Goal: Task Accomplishment & Management: Manage account settings

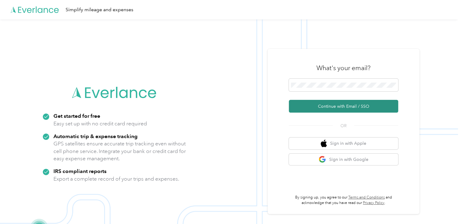
click at [316, 103] on button "Continue with Email / SSO" at bounding box center [343, 106] width 109 height 13
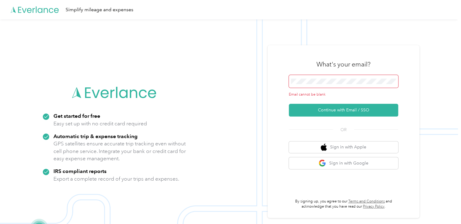
click at [317, 87] on span at bounding box center [343, 81] width 109 height 13
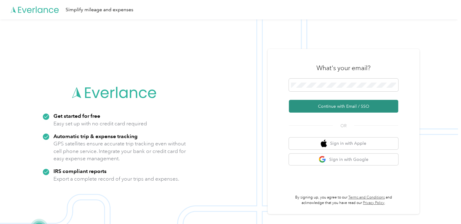
click at [332, 110] on button "Continue with Email / SSO" at bounding box center [343, 106] width 109 height 13
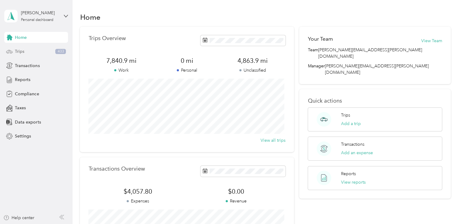
click at [15, 55] on div "Trips 433" at bounding box center [36, 51] width 64 height 11
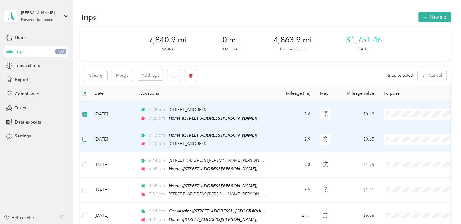
click at [85, 136] on label at bounding box center [84, 139] width 5 height 7
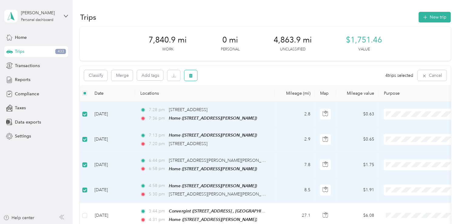
click at [195, 78] on button "button" at bounding box center [190, 75] width 13 height 11
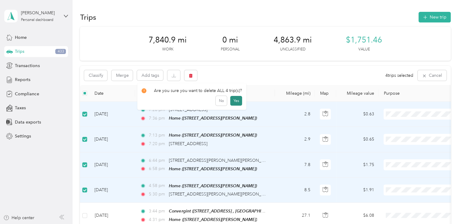
click at [230, 101] on button "Yes" at bounding box center [236, 101] width 12 height 10
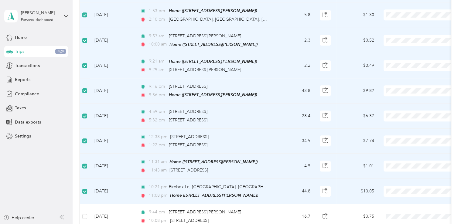
scroll to position [327, 0]
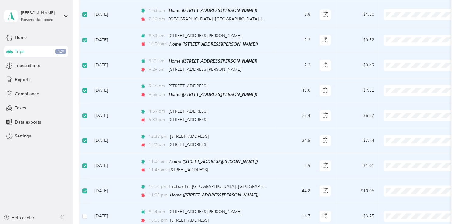
click at [86, 213] on label at bounding box center [84, 216] width 5 height 7
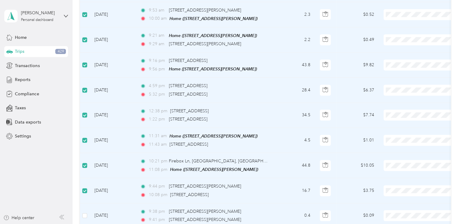
scroll to position [351, 0]
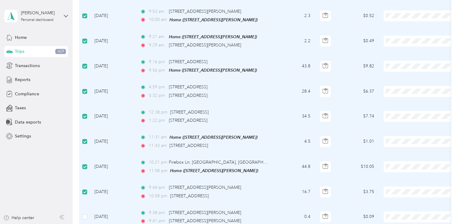
click at [86, 207] on td at bounding box center [85, 217] width 10 height 25
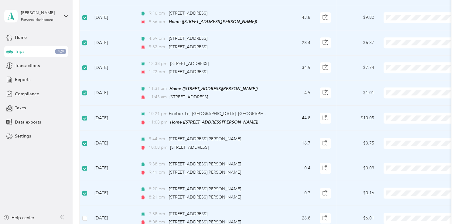
click at [85, 215] on label at bounding box center [84, 218] width 5 height 7
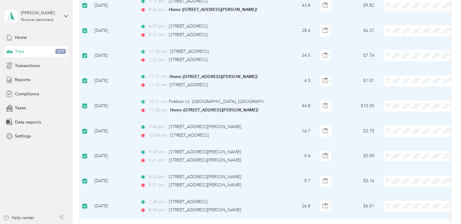
scroll to position [424, 0]
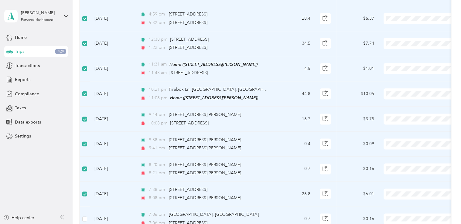
click at [85, 216] on label at bounding box center [84, 219] width 5 height 7
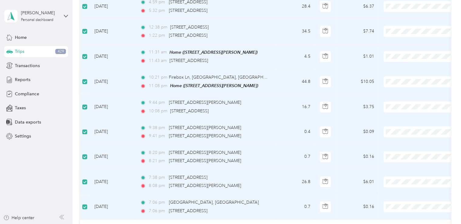
scroll to position [448, 0]
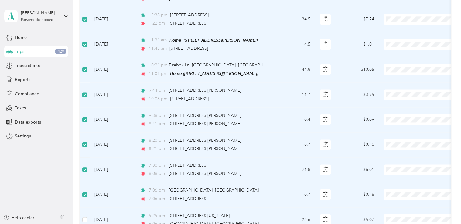
click at [85, 210] on td at bounding box center [85, 219] width 10 height 25
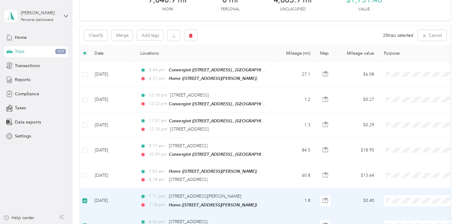
scroll to position [21, 0]
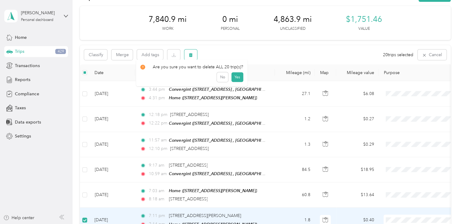
click at [193, 54] on button "button" at bounding box center [190, 54] width 13 height 11
click at [235, 80] on button "Yes" at bounding box center [237, 80] width 12 height 10
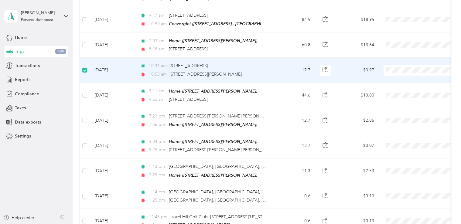
scroll to position [170, 0]
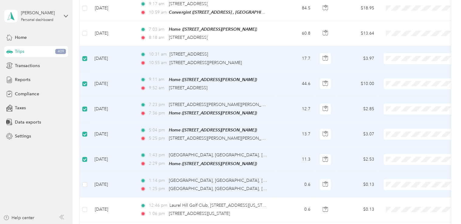
click at [88, 180] on td at bounding box center [85, 184] width 10 height 25
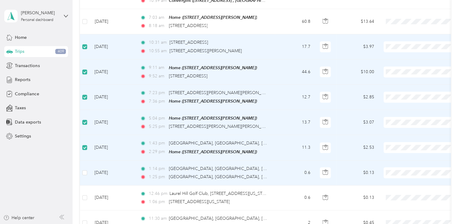
scroll to position [194, 0]
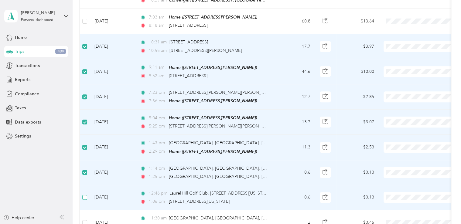
click at [85, 196] on label at bounding box center [84, 197] width 5 height 7
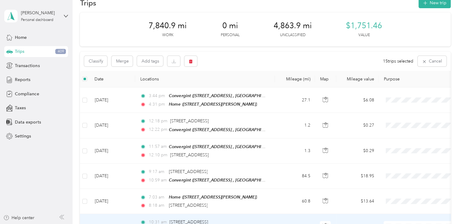
scroll to position [0, 0]
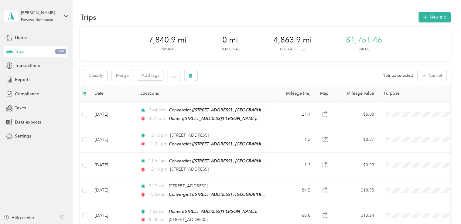
click at [192, 74] on icon "button" at bounding box center [191, 75] width 4 height 4
click at [238, 100] on button "Yes" at bounding box center [237, 101] width 12 height 10
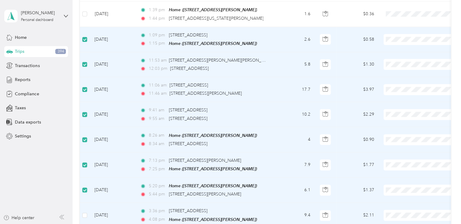
scroll to position [428, 0]
click at [85, 212] on label at bounding box center [84, 215] width 5 height 7
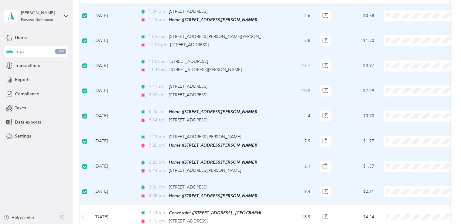
scroll to position [453, 0]
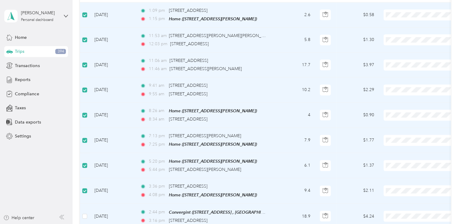
click at [85, 213] on label at bounding box center [84, 216] width 5 height 7
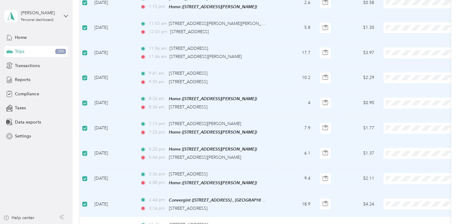
scroll to position [477, 0]
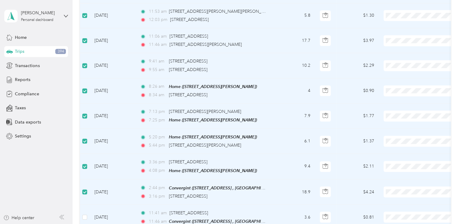
click at [85, 206] on td at bounding box center [85, 217] width 10 height 25
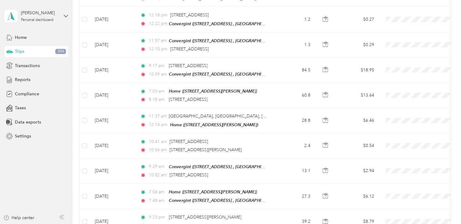
scroll to position [0, 0]
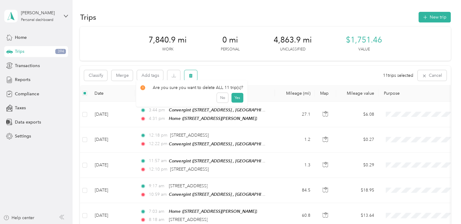
click at [189, 77] on icon "button" at bounding box center [191, 76] width 4 height 4
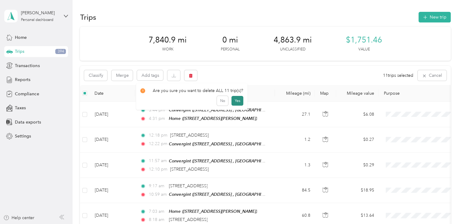
click at [237, 101] on button "Yes" at bounding box center [237, 101] width 12 height 10
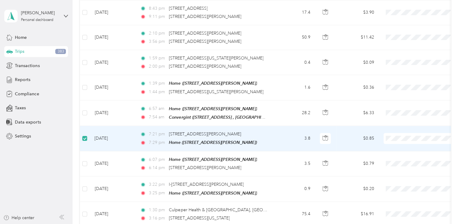
scroll to position [354, 0]
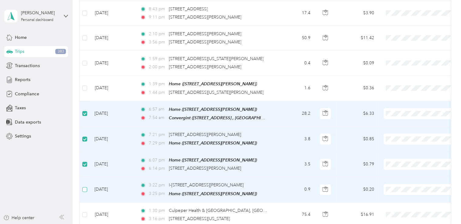
click at [85, 186] on label at bounding box center [84, 189] width 5 height 7
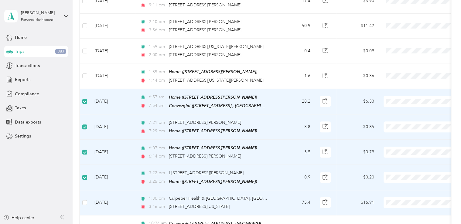
scroll to position [378, 0]
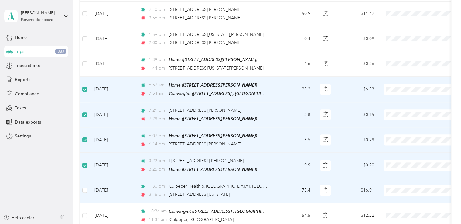
click at [85, 187] on label at bounding box center [84, 190] width 5 height 7
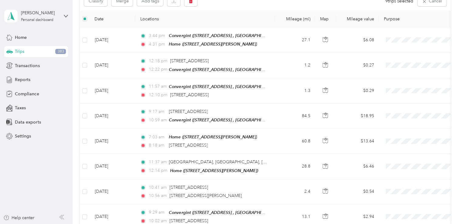
scroll to position [0, 0]
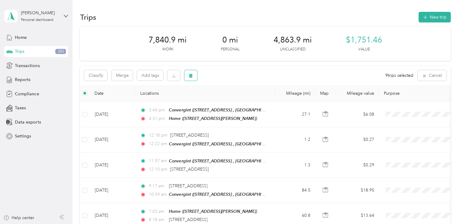
click at [193, 77] on button "button" at bounding box center [190, 75] width 13 height 11
click at [233, 101] on button "Yes" at bounding box center [236, 101] width 12 height 10
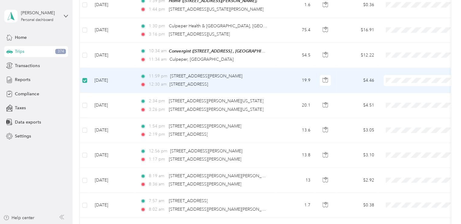
scroll to position [437, 0]
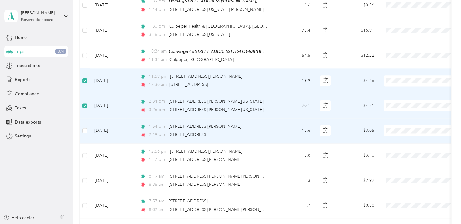
click at [84, 129] on td at bounding box center [85, 130] width 10 height 25
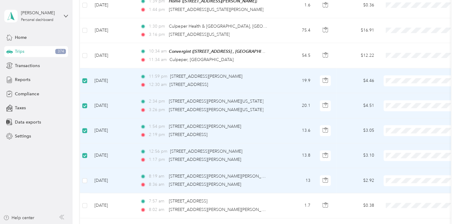
click at [84, 179] on td at bounding box center [85, 180] width 10 height 25
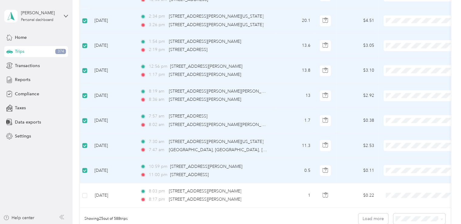
scroll to position [534, 0]
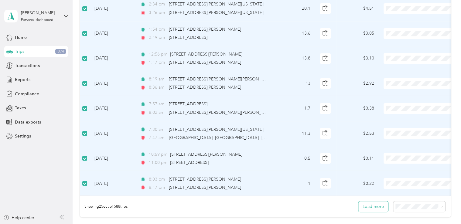
click at [364, 205] on button "Load more" at bounding box center [373, 206] width 30 height 11
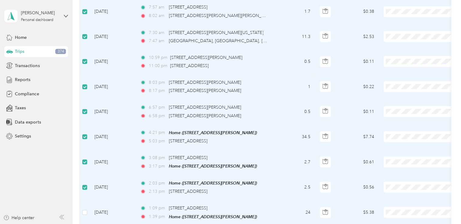
scroll to position [631, 0]
click at [85, 209] on label at bounding box center [84, 212] width 5 height 7
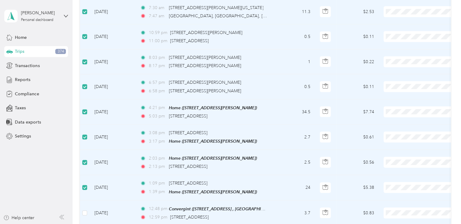
click at [85, 202] on td at bounding box center [85, 213] width 10 height 25
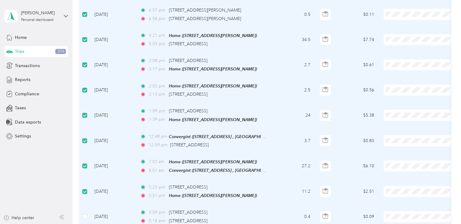
scroll to position [728, 0]
click at [84, 213] on label at bounding box center [84, 216] width 5 height 7
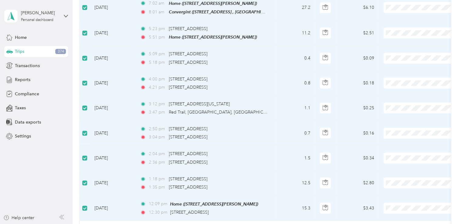
scroll to position [898, 0]
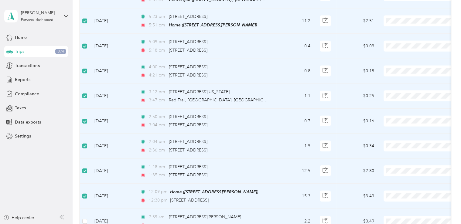
click at [84, 218] on label at bounding box center [84, 221] width 5 height 7
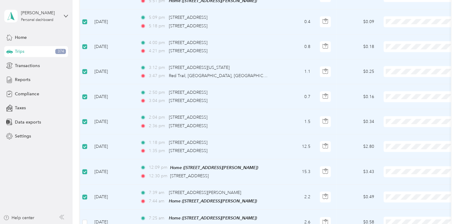
click at [84, 219] on label at bounding box center [84, 222] width 5 height 7
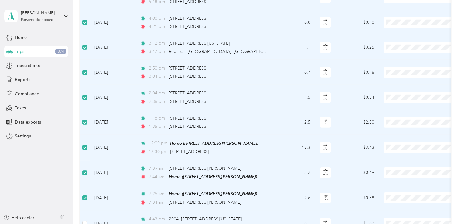
click at [84, 211] on td at bounding box center [85, 223] width 10 height 25
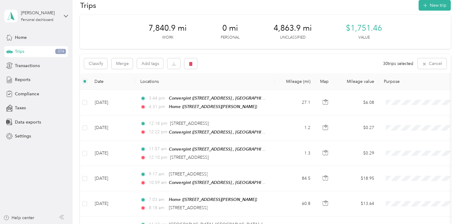
scroll to position [0, 0]
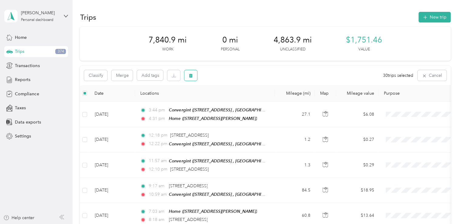
click at [189, 77] on icon "button" at bounding box center [191, 76] width 4 height 4
click at [234, 97] on button "Yes" at bounding box center [237, 101] width 12 height 10
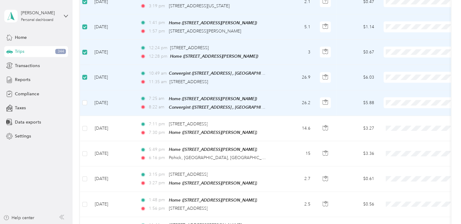
scroll to position [668, 0]
click at [85, 99] on label at bounding box center [84, 102] width 5 height 7
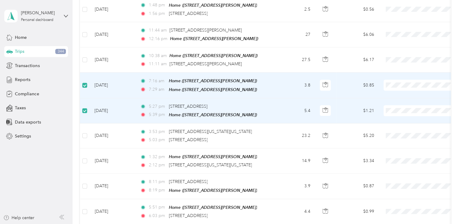
scroll to position [874, 0]
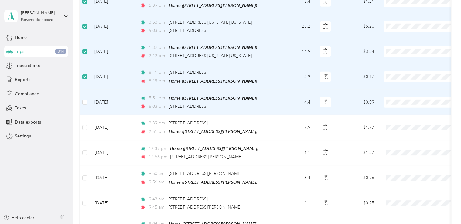
click at [84, 99] on td at bounding box center [85, 102] width 10 height 25
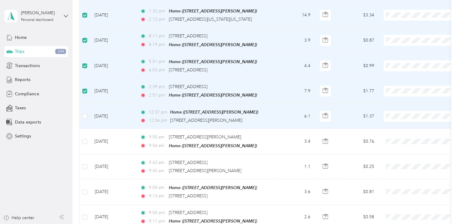
click at [84, 113] on label at bounding box center [84, 116] width 5 height 7
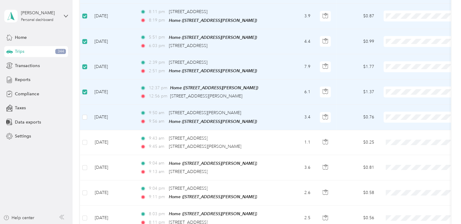
click at [84, 105] on td at bounding box center [85, 117] width 10 height 25
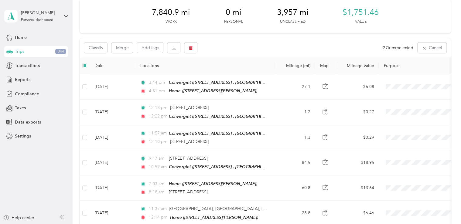
scroll to position [0, 0]
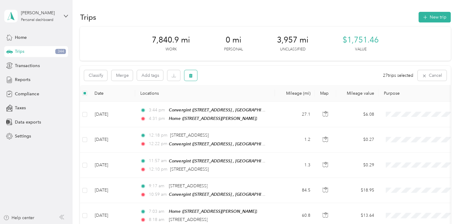
click at [189, 77] on icon "button" at bounding box center [191, 75] width 4 height 4
click at [235, 102] on button "Yes" at bounding box center [237, 101] width 12 height 10
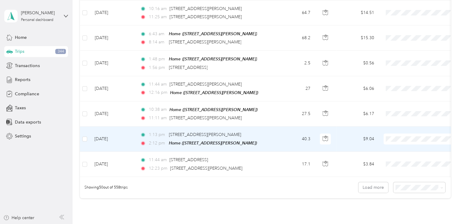
scroll to position [1199, 0]
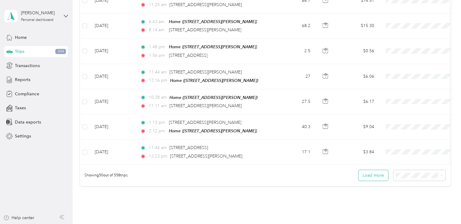
click at [371, 170] on button "Load more" at bounding box center [373, 175] width 30 height 11
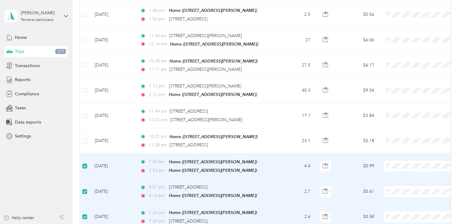
scroll to position [1246, 0]
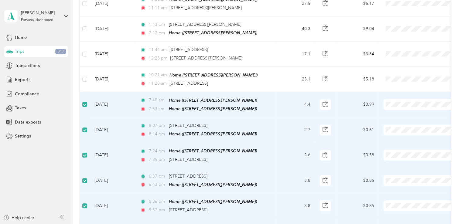
scroll to position [1295, 0]
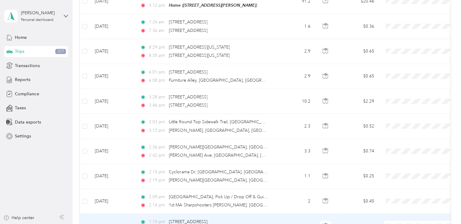
scroll to position [1538, 0]
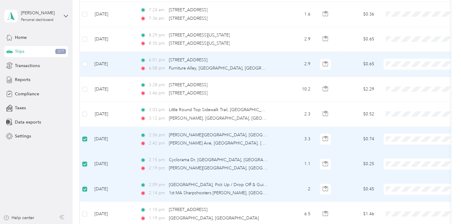
click at [86, 52] on td at bounding box center [85, 64] width 10 height 25
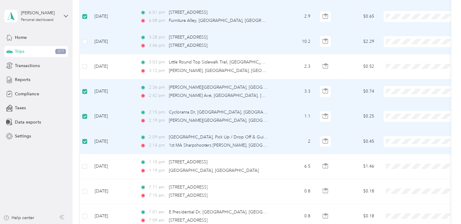
scroll to position [1587, 0]
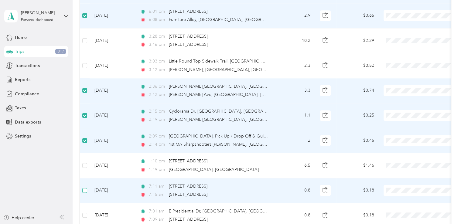
click at [86, 187] on label at bounding box center [84, 190] width 5 height 7
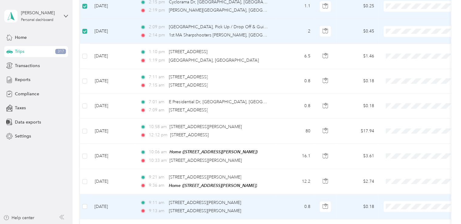
scroll to position [1708, 0]
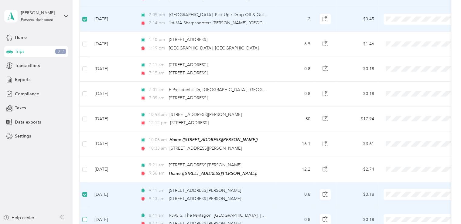
click at [84, 216] on label at bounding box center [84, 219] width 5 height 7
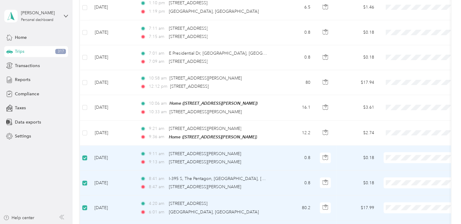
scroll to position [1757, 0]
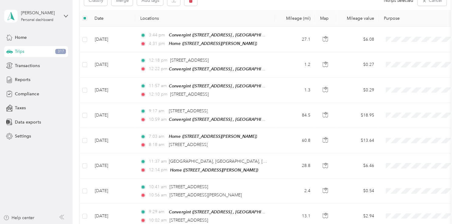
scroll to position [0, 0]
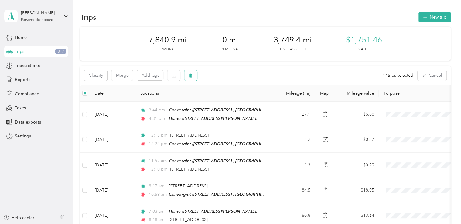
click at [196, 74] on button "button" at bounding box center [190, 75] width 13 height 11
click at [234, 97] on button "Yes" at bounding box center [237, 101] width 12 height 10
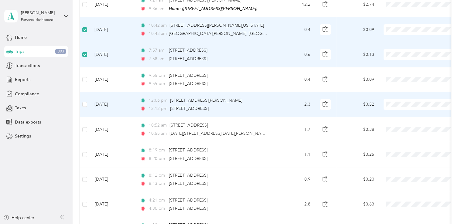
scroll to position [992, 0]
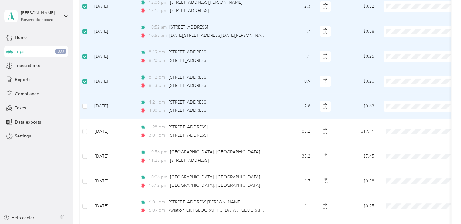
click at [85, 103] on label at bounding box center [84, 106] width 5 height 7
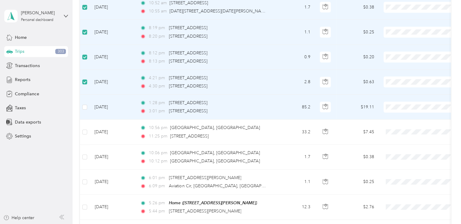
click at [85, 95] on td at bounding box center [85, 107] width 10 height 25
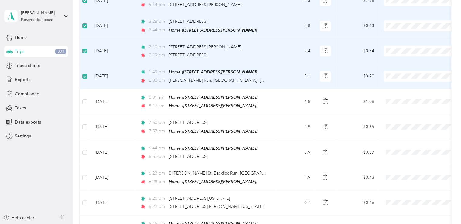
scroll to position [1332, 0]
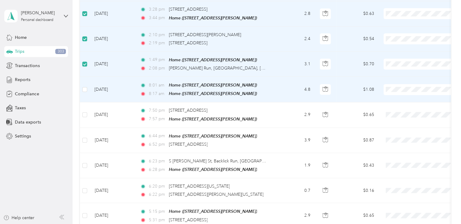
click at [85, 86] on label at bounding box center [84, 89] width 5 height 7
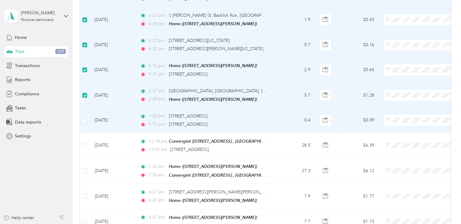
click at [85, 117] on label at bounding box center [84, 120] width 5 height 7
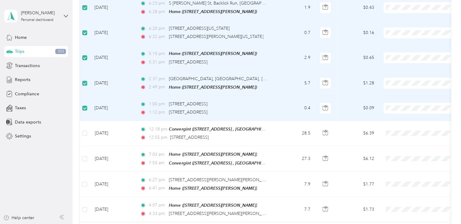
scroll to position [1502, 0]
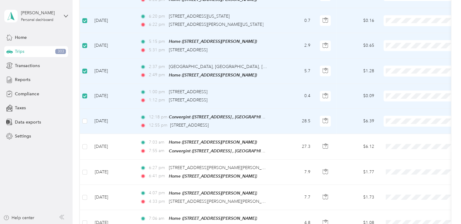
click at [85, 118] on label at bounding box center [84, 121] width 5 height 7
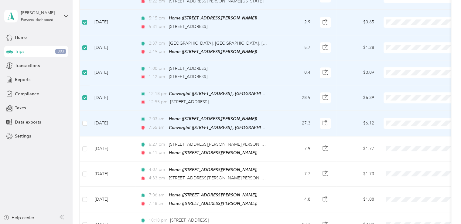
scroll to position [1526, 0]
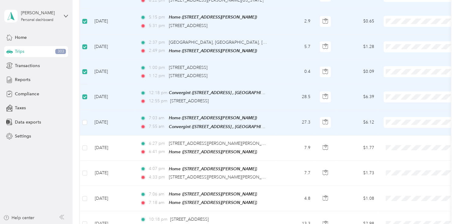
click at [85, 110] on td at bounding box center [85, 123] width 10 height 26
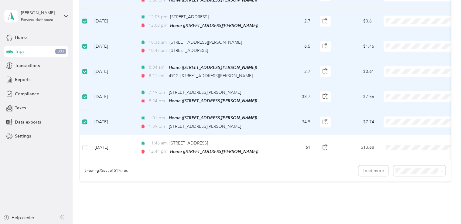
scroll to position [1842, 0]
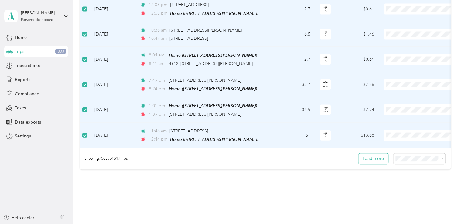
click at [366, 153] on button "Load more" at bounding box center [373, 158] width 30 height 11
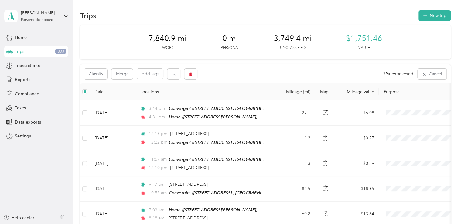
scroll to position [0, 0]
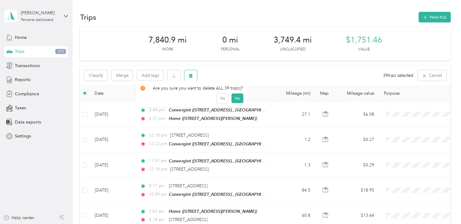
click at [192, 78] on button "button" at bounding box center [190, 75] width 13 height 11
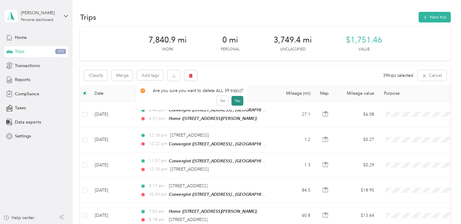
click at [236, 98] on button "Yes" at bounding box center [237, 101] width 12 height 10
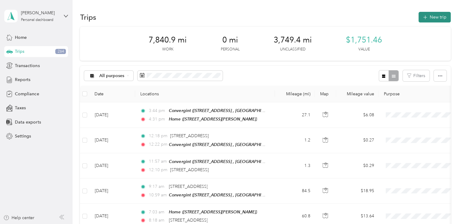
click at [440, 18] on button "New trip" at bounding box center [434, 17] width 32 height 11
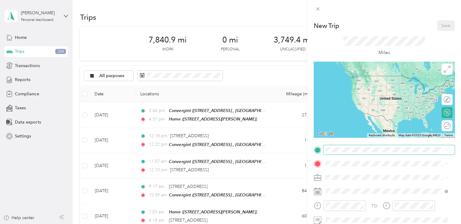
click at [346, 154] on span at bounding box center [388, 150] width 131 height 10
click at [342, 180] on div "Home [STREET_ADDRESS][PERSON_NAME]" at bounding box center [373, 177] width 72 height 13
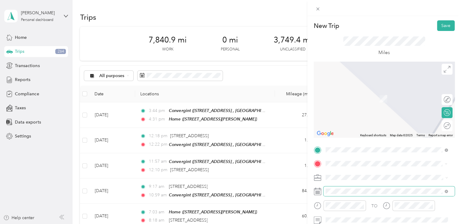
click at [339, 194] on span at bounding box center [388, 191] width 131 height 10
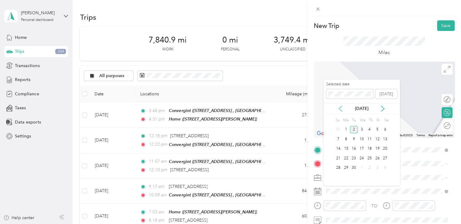
click at [340, 106] on icon at bounding box center [340, 109] width 6 height 6
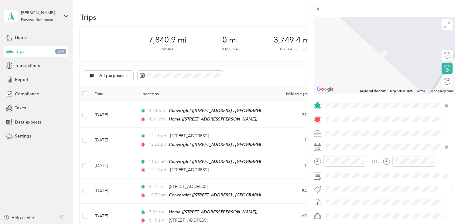
scroll to position [44, 0]
click at [270, 66] on div "New Trip Save This trip cannot be edited because it is either under review, app…" at bounding box center [230, 112] width 461 height 224
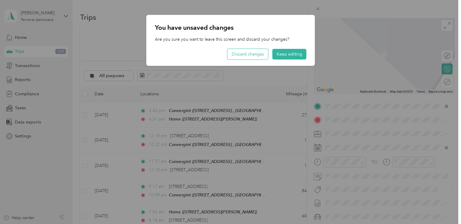
click at [262, 58] on button "Discard changes" at bounding box center [247, 54] width 41 height 11
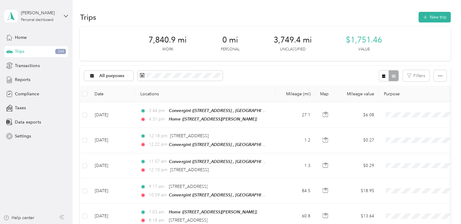
click at [267, 89] on th "Locations" at bounding box center [205, 94] width 140 height 17
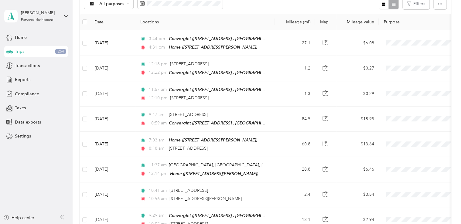
scroll to position [0, 0]
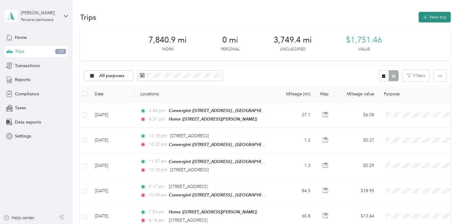
click at [435, 12] on button "New trip" at bounding box center [434, 17] width 32 height 11
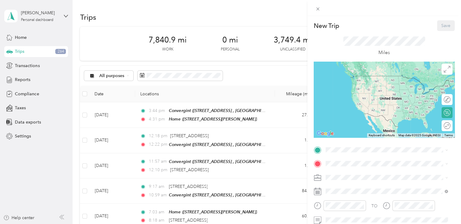
click at [356, 182] on span "[STREET_ADDRESS][PERSON_NAME]" at bounding box center [373, 180] width 72 height 5
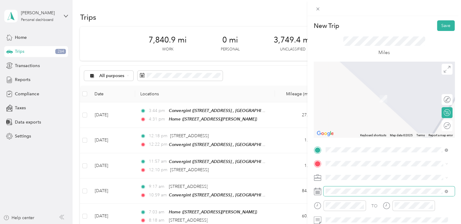
click at [364, 188] on span at bounding box center [388, 191] width 131 height 10
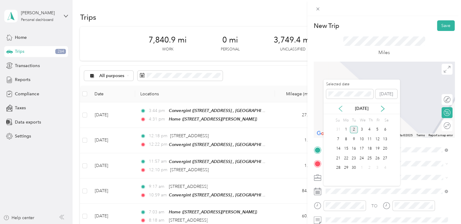
click at [339, 110] on icon at bounding box center [340, 109] width 6 height 6
click at [353, 159] on div "19" at bounding box center [354, 159] width 8 height 8
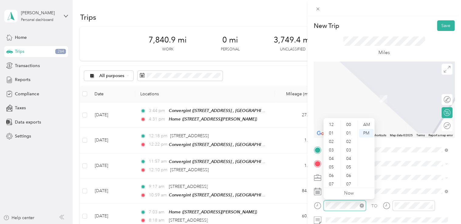
scroll to position [36, 0]
drag, startPoint x: 335, startPoint y: 139, endPoint x: 332, endPoint y: 142, distance: 3.5
click at [332, 142] on div "06" at bounding box center [332, 139] width 15 height 9
click at [365, 125] on div "AM" at bounding box center [366, 125] width 15 height 9
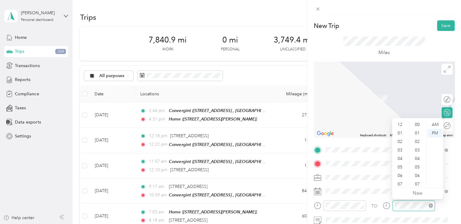
scroll to position [68, 0]
click at [420, 132] on div "09" at bounding box center [418, 133] width 15 height 9
click at [402, 164] on div "09" at bounding box center [400, 165] width 15 height 9
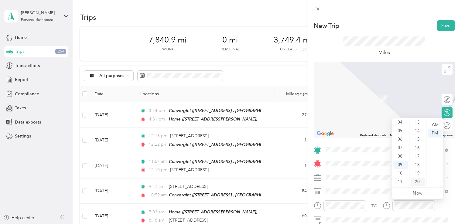
click at [421, 182] on div "20" at bounding box center [418, 182] width 15 height 9
click at [435, 124] on div "AM" at bounding box center [435, 125] width 15 height 9
click at [415, 183] on div "TO Add photo" at bounding box center [384, 218] width 141 height 147
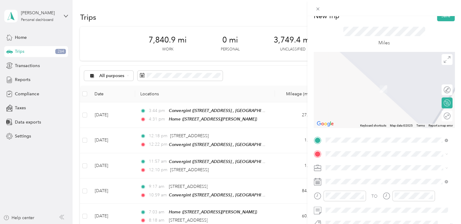
scroll to position [0, 0]
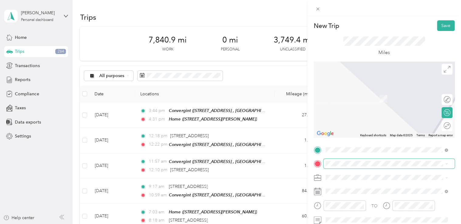
click at [373, 159] on span at bounding box center [388, 164] width 131 height 10
click at [364, 99] on span "[STREET_ADDRESS][US_STATE]" at bounding box center [367, 96] width 61 height 5
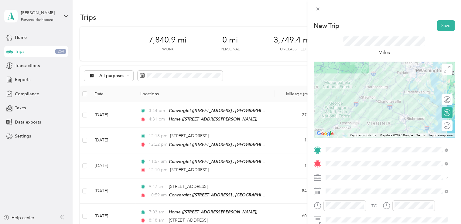
click at [253, 75] on div "New Trip Save This trip cannot be edited because it is either under review, app…" at bounding box center [230, 112] width 461 height 224
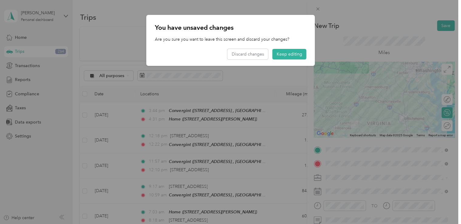
click at [253, 75] on div at bounding box center [230, 112] width 461 height 224
click at [300, 53] on button "Keep editing" at bounding box center [289, 54] width 34 height 11
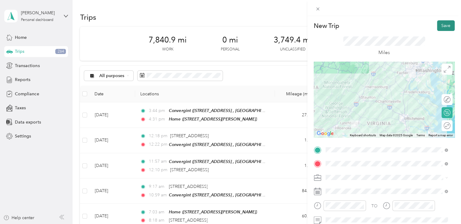
click at [439, 27] on button "Save" at bounding box center [446, 25] width 18 height 11
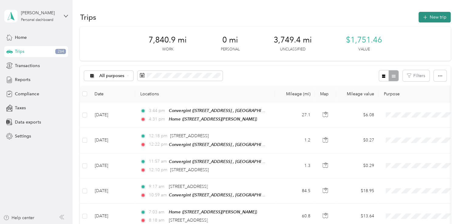
click at [434, 19] on button "New trip" at bounding box center [434, 17] width 32 height 11
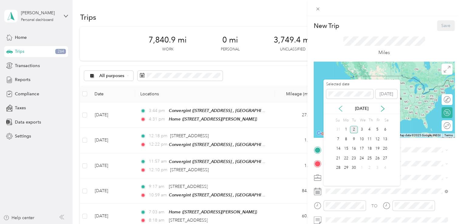
click at [342, 110] on icon at bounding box center [340, 109] width 6 height 6
click at [353, 158] on div "19" at bounding box center [354, 159] width 8 height 8
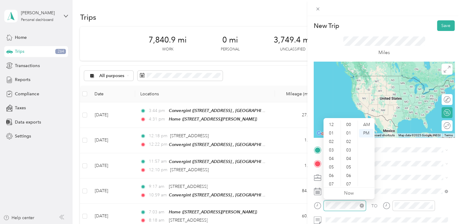
scroll to position [36, 0]
click at [334, 179] on div "11" at bounding box center [332, 182] width 15 height 9
click at [334, 182] on div "11" at bounding box center [332, 182] width 15 height 9
click at [350, 176] on div "32" at bounding box center [349, 174] width 15 height 9
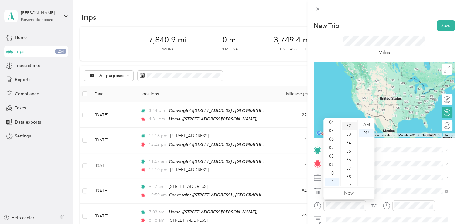
scroll to position [272, 0]
click at [363, 125] on div "AM" at bounding box center [366, 125] width 15 height 9
click at [367, 122] on div "AM" at bounding box center [366, 125] width 15 height 9
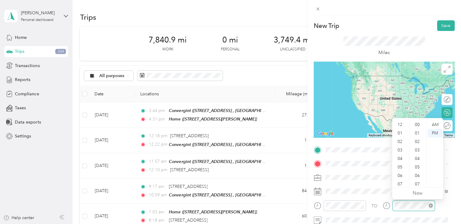
scroll to position [36, 0]
click at [402, 124] on div "03" at bounding box center [400, 126] width 15 height 9
click at [435, 131] on div "PM" at bounding box center [435, 133] width 15 height 9
click at [422, 182] on div "16" at bounding box center [418, 184] width 15 height 9
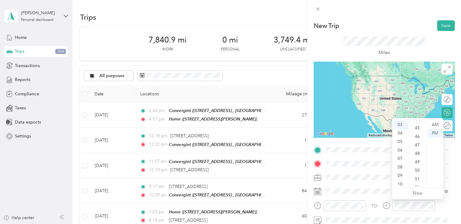
scroll to position [391, 0]
click at [422, 183] on div "53" at bounding box center [418, 184] width 15 height 9
click at [416, 180] on div "59" at bounding box center [418, 182] width 15 height 9
click at [362, 156] on div "TO Add photo" at bounding box center [384, 218] width 141 height 147
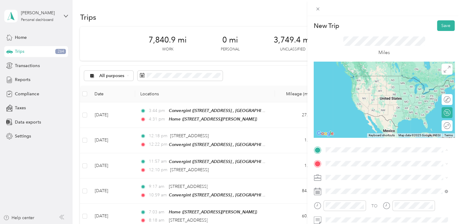
click at [362, 183] on span "[STREET_ADDRESS][PERSON_NAME]" at bounding box center [373, 180] width 72 height 5
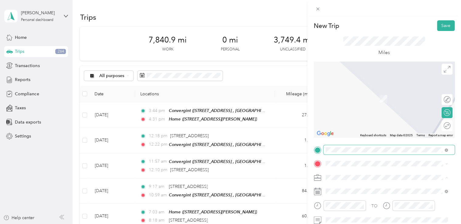
click at [357, 153] on span at bounding box center [388, 150] width 131 height 10
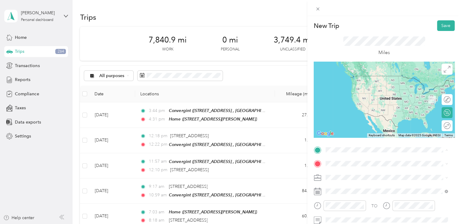
click at [361, 173] on span "[STREET_ADDRESS][US_STATE]" at bounding box center [367, 171] width 61 height 5
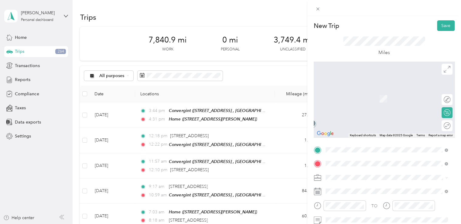
click at [357, 101] on span "[STREET_ADDRESS][PERSON_NAME]" at bounding box center [373, 98] width 72 height 5
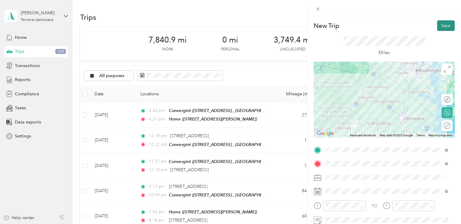
click at [439, 27] on button "Save" at bounding box center [446, 25] width 18 height 11
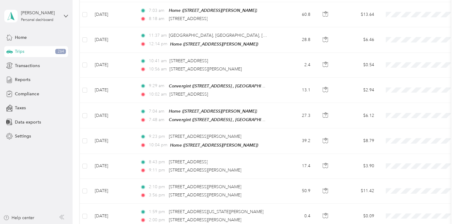
scroll to position [195, 0]
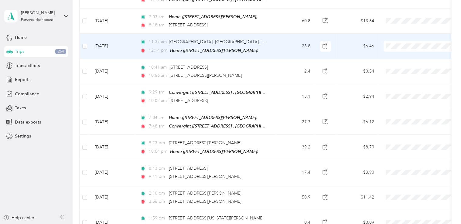
click at [411, 55] on span "Convergint Technologies" at bounding box center [427, 55] width 56 height 6
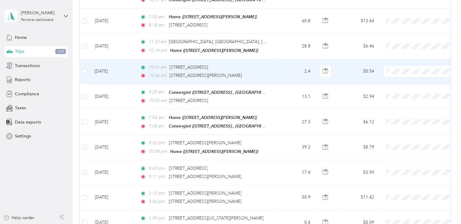
click at [407, 66] on span at bounding box center [421, 71] width 75 height 11
click at [405, 78] on span "Convergint Technologies" at bounding box center [427, 80] width 56 height 6
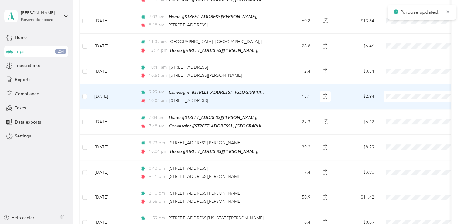
click at [411, 105] on span "Convergint Technologies" at bounding box center [427, 105] width 56 height 6
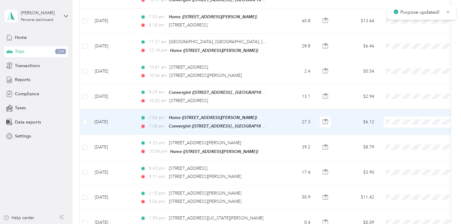
click at [411, 131] on li "Convergint Technologies" at bounding box center [421, 129] width 75 height 11
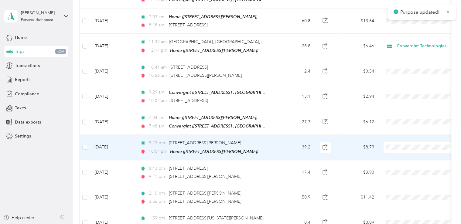
click at [404, 154] on span "Convergint Technologies" at bounding box center [427, 155] width 56 height 6
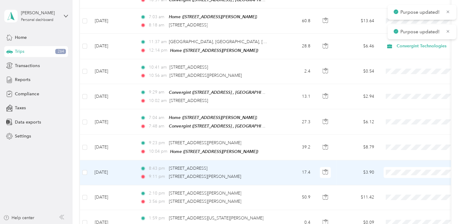
click at [398, 172] on span at bounding box center [421, 172] width 75 height 11
click at [401, 178] on span "Convergint Technologies" at bounding box center [427, 179] width 56 height 6
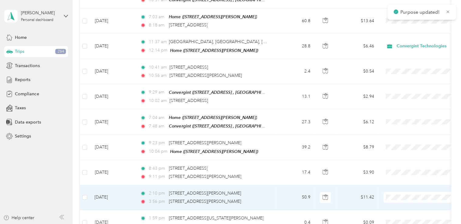
click at [404, 205] on li "Convergint Technologies" at bounding box center [421, 204] width 75 height 11
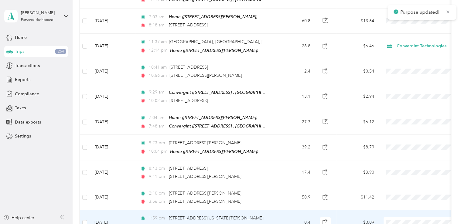
click at [404, 197] on li "Convergint Technologies" at bounding box center [421, 196] width 75 height 11
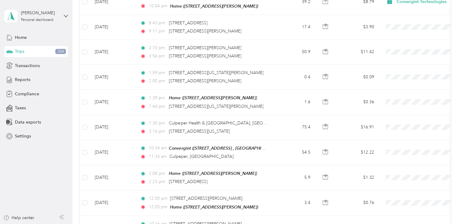
scroll to position [356, 0]
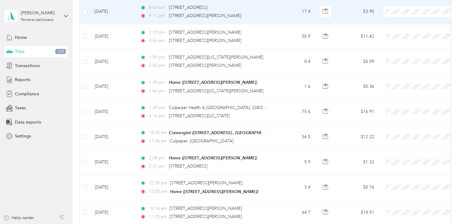
click at [403, 19] on li "Convergint Technologies" at bounding box center [421, 18] width 75 height 11
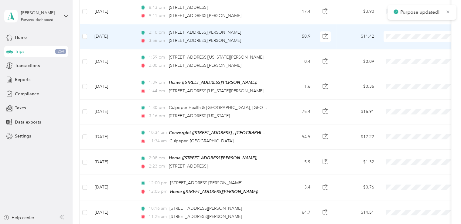
click at [403, 42] on span "Convergint Technologies" at bounding box center [427, 43] width 56 height 6
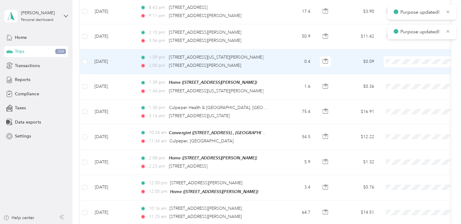
click at [406, 70] on li "Convergint Technologies" at bounding box center [421, 68] width 75 height 11
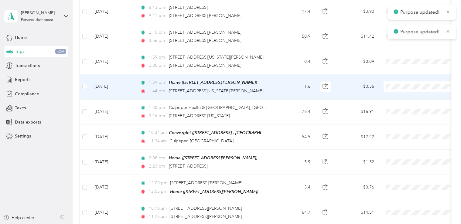
click at [407, 91] on span "Convergint Technologies" at bounding box center [427, 93] width 56 height 6
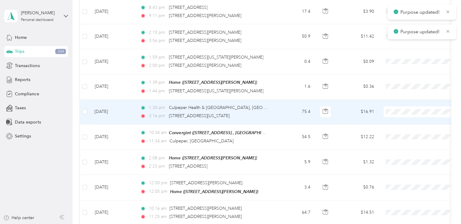
click at [409, 116] on span "Convergint Technologies" at bounding box center [427, 118] width 56 height 6
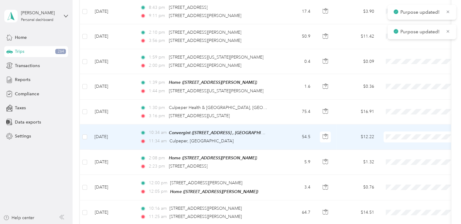
click at [410, 142] on span "Convergint Technologies" at bounding box center [427, 143] width 56 height 6
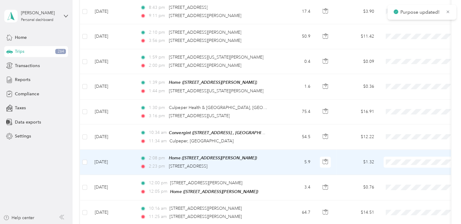
click at [411, 167] on span "Convergint Technologies" at bounding box center [427, 168] width 56 height 6
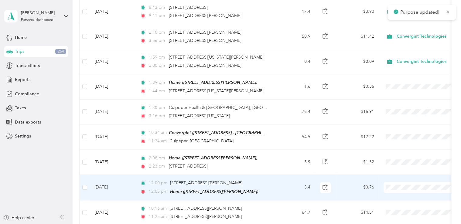
click at [411, 193] on span "Convergint Technologies" at bounding box center [427, 193] width 56 height 6
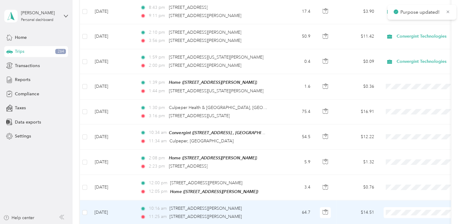
click at [408, 181] on span "Convergint Technologies" at bounding box center [427, 184] width 56 height 6
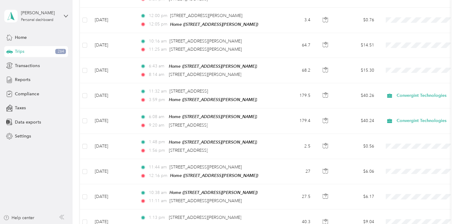
scroll to position [533, 0]
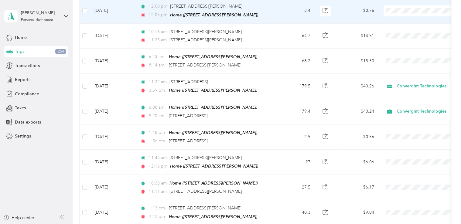
click at [402, 14] on span "Convergint Technologies" at bounding box center [427, 16] width 56 height 6
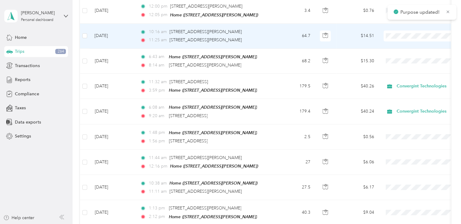
click at [402, 42] on span "Convergint Technologies" at bounding box center [427, 40] width 56 height 6
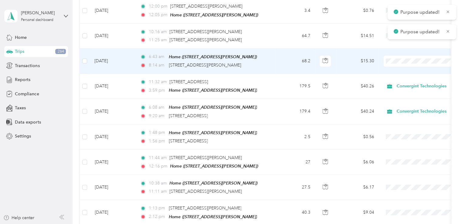
click at [401, 56] on span at bounding box center [421, 61] width 75 height 11
click at [407, 64] on span "Convergint Technologies" at bounding box center [427, 66] width 56 height 6
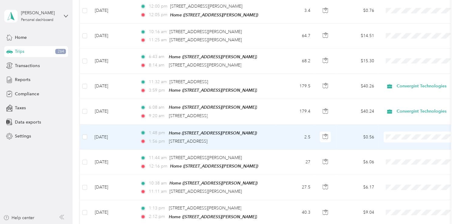
click at [408, 140] on span "Convergint Technologies" at bounding box center [427, 141] width 56 height 6
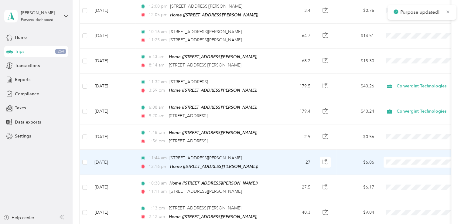
click at [407, 165] on span "Convergint Technologies" at bounding box center [427, 166] width 56 height 6
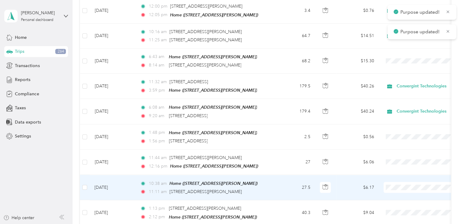
click at [411, 188] on span "Convergint Technologies" at bounding box center [427, 188] width 56 height 6
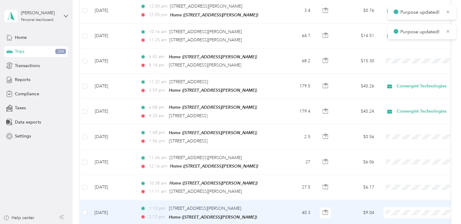
click at [413, 183] on span "Convergint Technologies" at bounding box center [427, 182] width 56 height 6
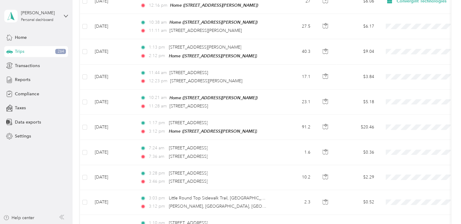
scroll to position [697, 0]
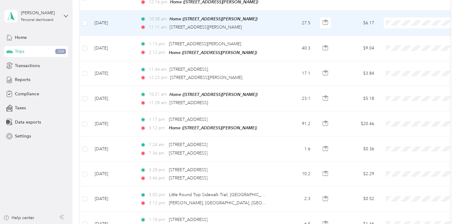
click at [406, 28] on li "Convergint Technologies" at bounding box center [421, 26] width 75 height 11
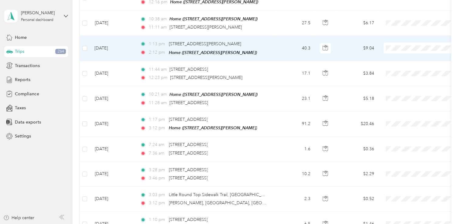
click at [404, 50] on span "Convergint Technologies" at bounding box center [427, 51] width 56 height 6
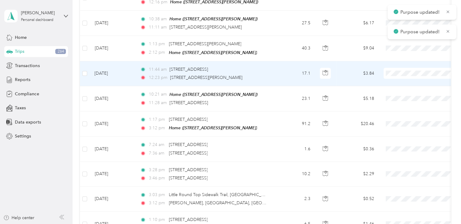
click at [403, 68] on span at bounding box center [421, 73] width 75 height 11
click at [404, 74] on span "Convergint Technologies" at bounding box center [427, 76] width 56 height 6
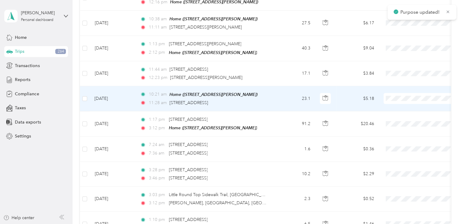
click at [404, 100] on span "Convergint Technologies" at bounding box center [427, 101] width 56 height 6
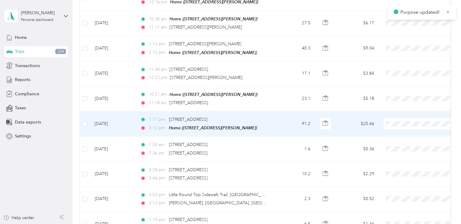
click at [407, 123] on li "Convergint Technologies" at bounding box center [421, 126] width 75 height 11
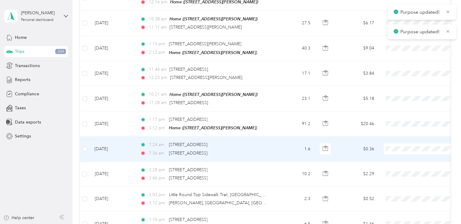
click at [406, 144] on span at bounding box center [421, 149] width 75 height 11
click at [408, 152] on span "Convergint Technologies" at bounding box center [427, 151] width 56 height 6
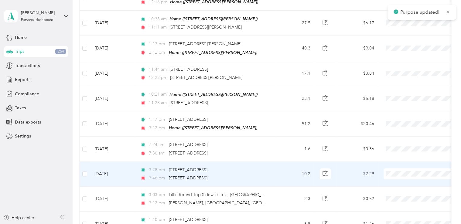
click at [409, 172] on li "Convergint Technologies" at bounding box center [421, 176] width 75 height 11
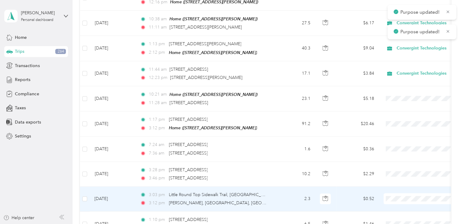
click at [406, 203] on li "Convergint Technologies" at bounding box center [421, 201] width 75 height 11
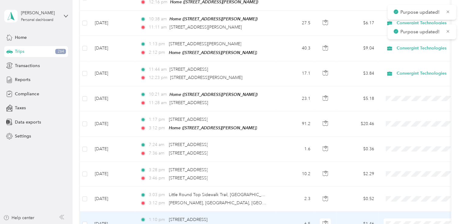
click at [401, 219] on span at bounding box center [421, 224] width 75 height 11
click at [407, 193] on span "Convergint Technologies" at bounding box center [427, 192] width 56 height 6
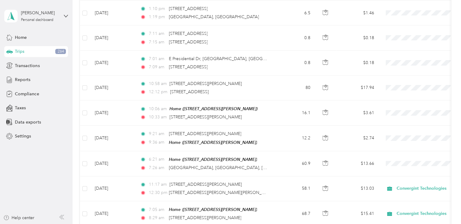
scroll to position [911, 0]
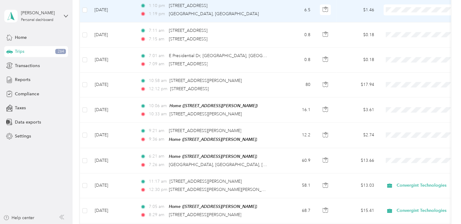
click at [389, 5] on span at bounding box center [421, 10] width 75 height 11
click at [398, 9] on span "Convergint Technologies" at bounding box center [421, 12] width 67 height 6
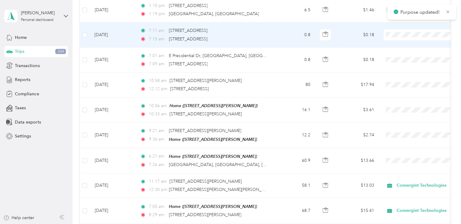
click at [402, 35] on span "Convergint Technologies" at bounding box center [427, 36] width 56 height 6
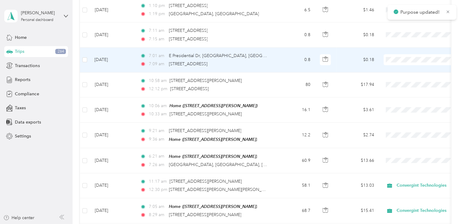
click at [401, 60] on span "Convergint Technologies" at bounding box center [427, 61] width 56 height 6
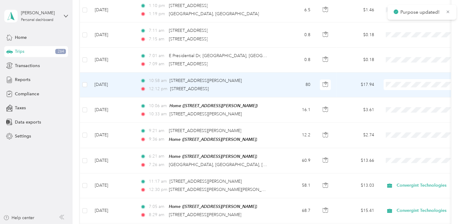
click at [404, 84] on span "Convergint Technologies" at bounding box center [427, 86] width 56 height 6
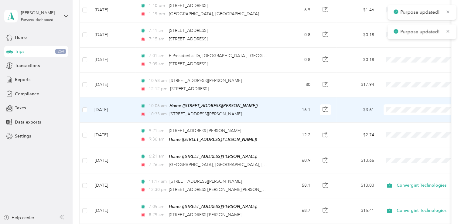
click at [403, 104] on span at bounding box center [421, 109] width 75 height 11
click at [407, 109] on span "Convergint Technologies" at bounding box center [427, 111] width 56 height 6
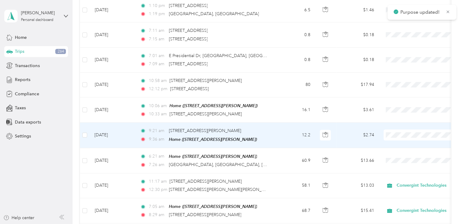
click at [406, 138] on li "Convergint Technologies" at bounding box center [421, 136] width 75 height 11
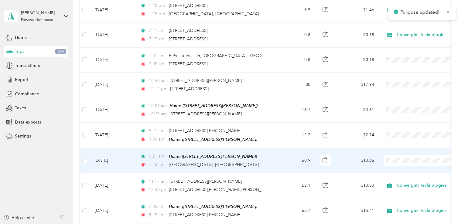
click at [409, 162] on li "Convergint Technologies" at bounding box center [421, 161] width 75 height 11
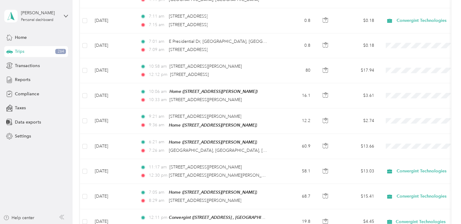
scroll to position [922, 0]
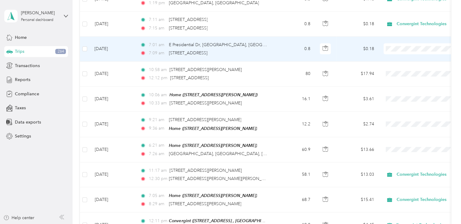
click at [407, 50] on span "Convergint Technologies" at bounding box center [427, 49] width 56 height 6
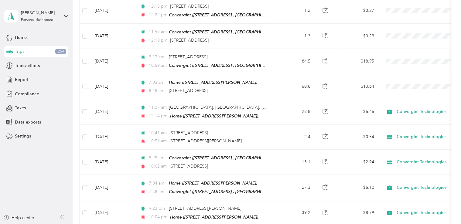
scroll to position [0, 0]
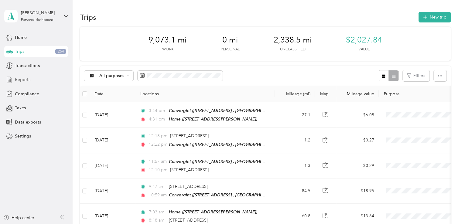
click at [20, 80] on span "Reports" at bounding box center [22, 80] width 15 height 6
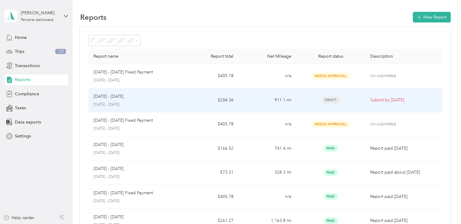
click at [248, 101] on td "911.1 mi" at bounding box center [267, 100] width 58 height 24
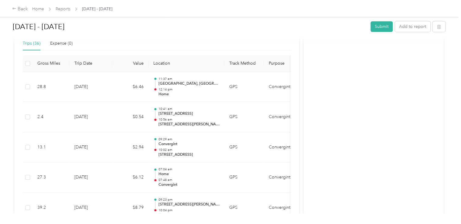
scroll to position [187, 0]
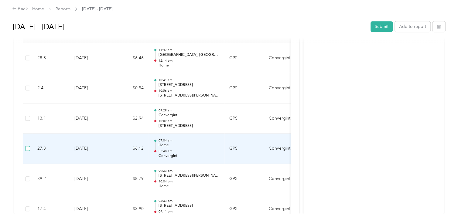
click at [29, 145] on label at bounding box center [27, 148] width 5 height 7
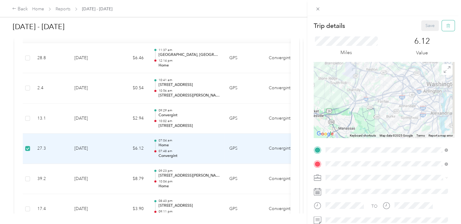
click at [446, 25] on icon "button" at bounding box center [448, 26] width 4 height 4
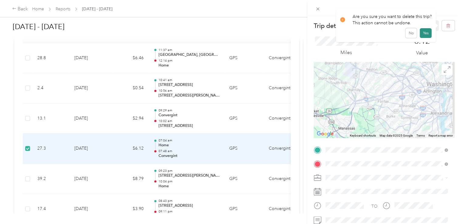
click at [425, 32] on button "Yes" at bounding box center [426, 33] width 12 height 10
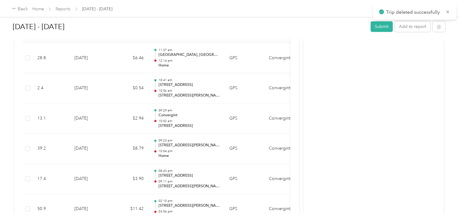
click at [288, 18] on div "[DATE] - [DATE] Submit Add to report" at bounding box center [229, 27] width 432 height 21
click at [217, 25] on h1 "[DATE] - [DATE]" at bounding box center [189, 26] width 353 height 15
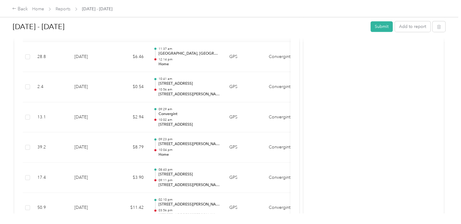
click at [328, 11] on div "Back Home Reports [DATE] - [DATE]" at bounding box center [230, 8] width 461 height 17
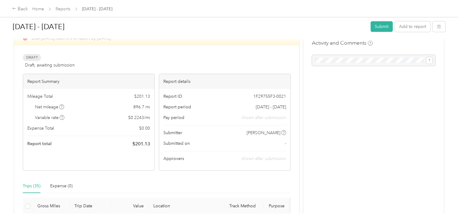
scroll to position [0, 0]
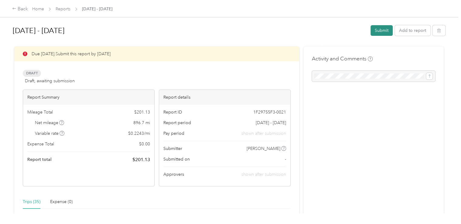
click at [387, 30] on button "Submit" at bounding box center [381, 30] width 22 height 11
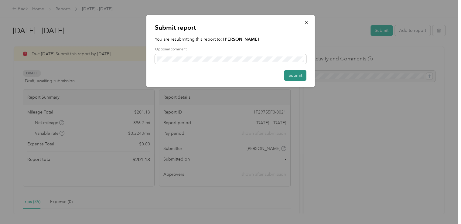
click at [300, 77] on button "Submit" at bounding box center [295, 75] width 22 height 11
